Goal: Task Accomplishment & Management: Check status

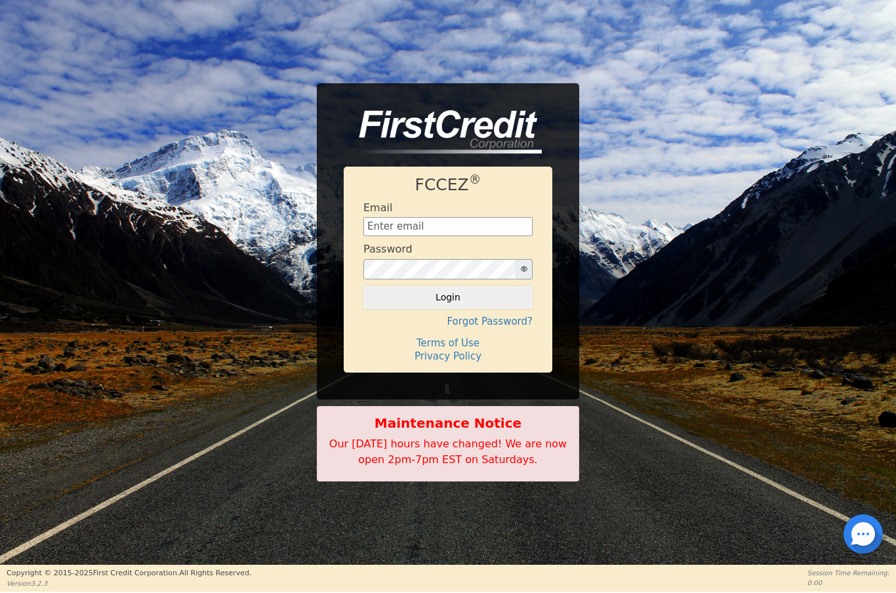
click at [420, 226] on input "text" at bounding box center [447, 227] width 169 height 20
type input "[EMAIL_ADDRESS][DOMAIN_NAME]"
click at [477, 303] on button "Login" at bounding box center [447, 297] width 169 height 22
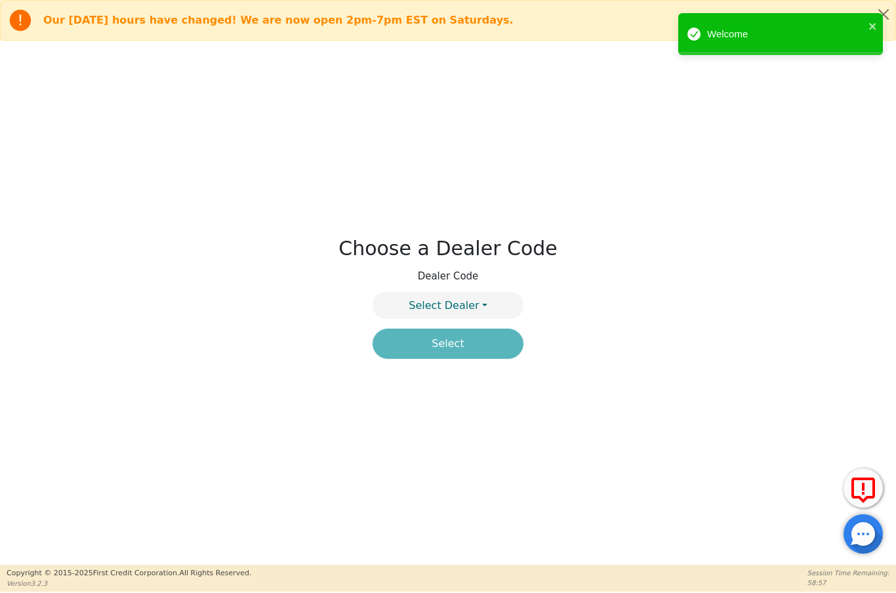
click at [494, 300] on button "Select Dealer" at bounding box center [447, 305] width 151 height 27
click at [485, 338] on link "4394A" at bounding box center [448, 337] width 150 height 18
click at [489, 350] on button "Select" at bounding box center [447, 344] width 151 height 30
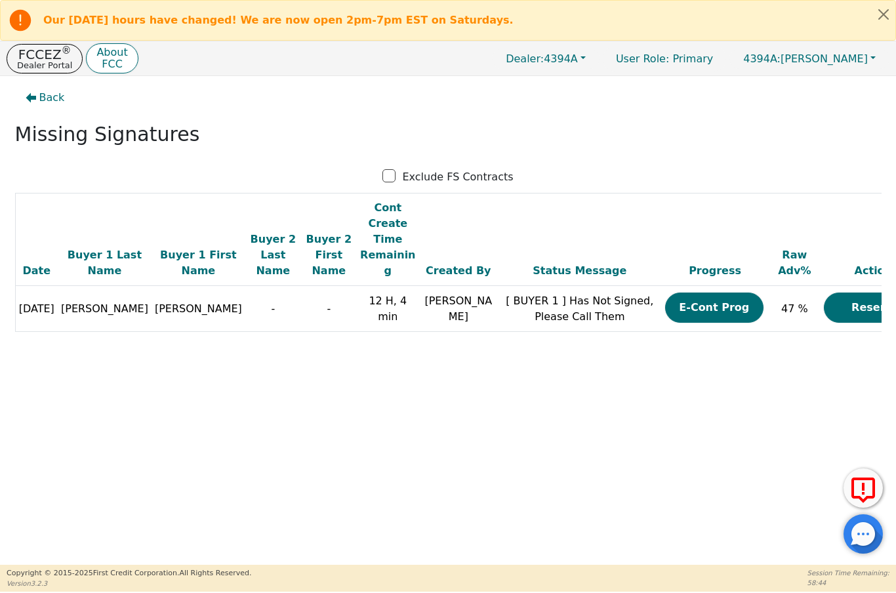
click at [40, 51] on p "FCCEZ ®" at bounding box center [44, 54] width 55 height 13
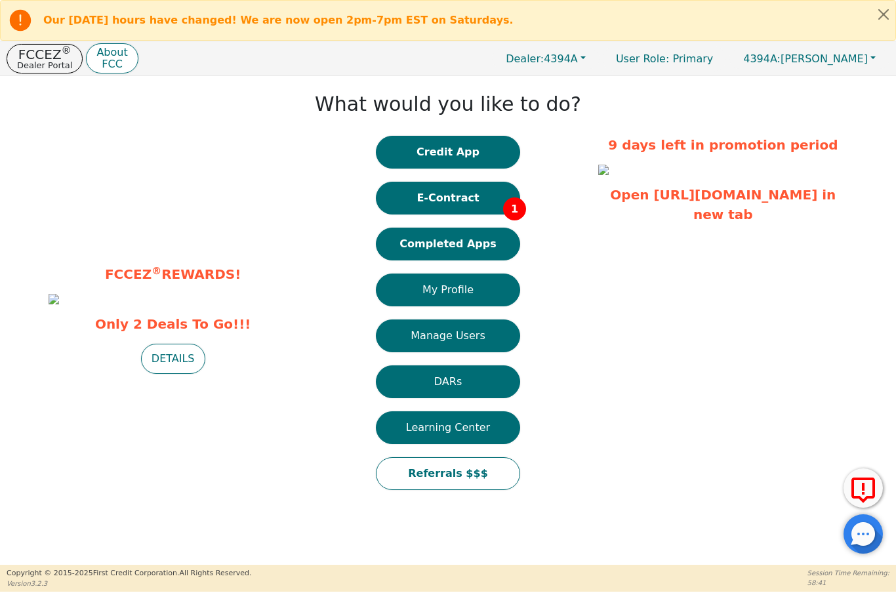
click at [458, 250] on button "Completed Apps" at bounding box center [448, 244] width 144 height 33
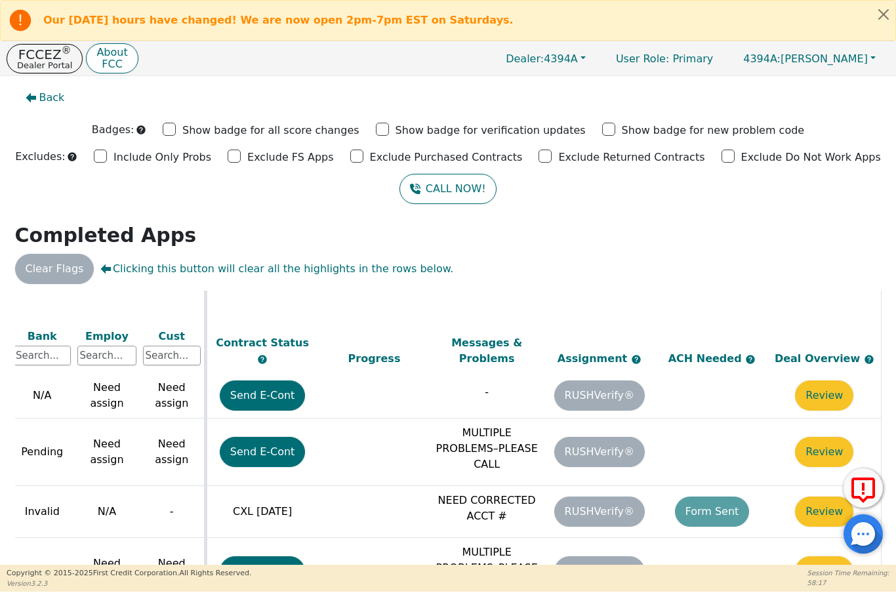
scroll to position [734, 564]
click at [718, 493] on td "Form Sent" at bounding box center [712, 512] width 113 height 52
